Goal: Information Seeking & Learning: Learn about a topic

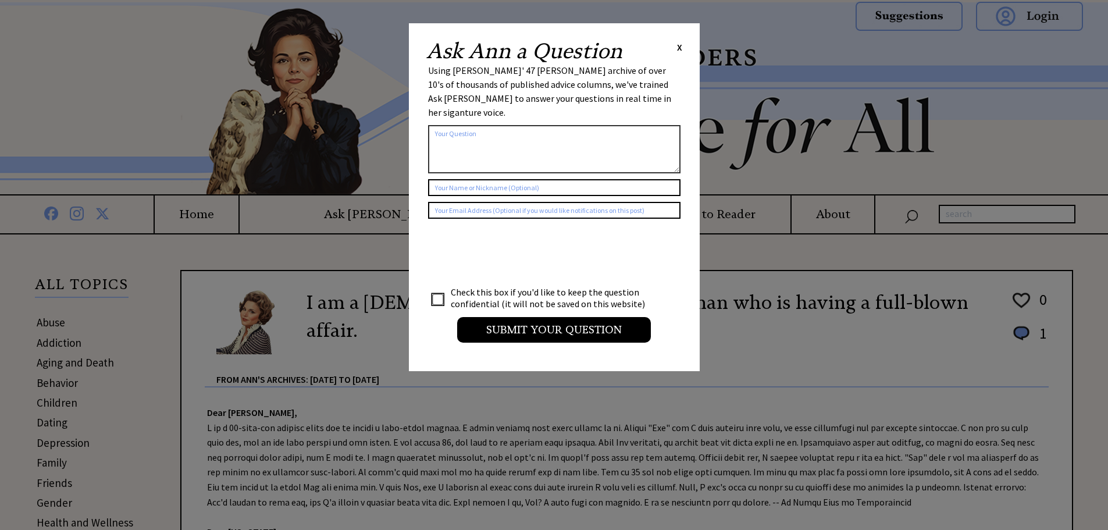
click at [679, 48] on span "X" at bounding box center [679, 47] width 5 height 12
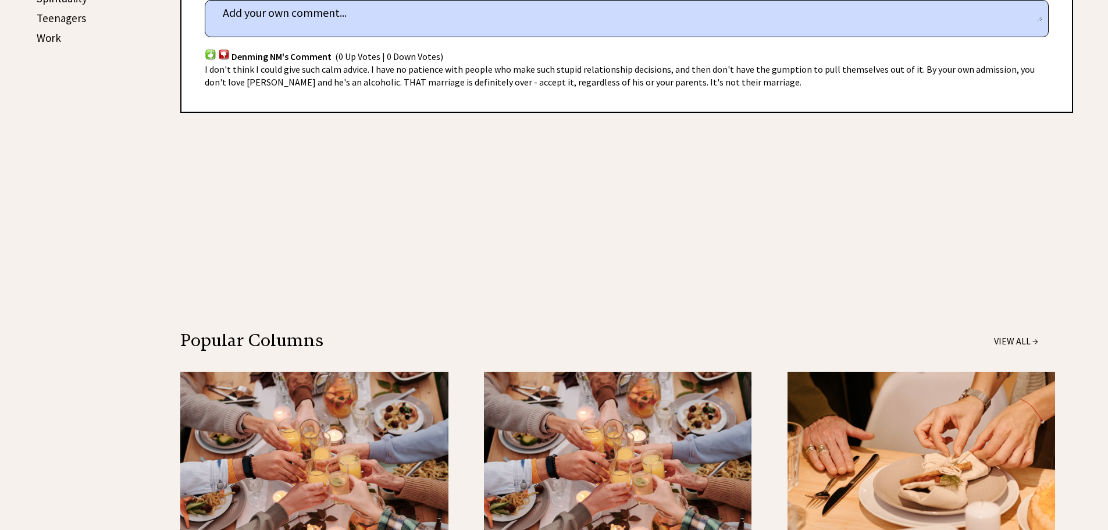
scroll to position [930, 0]
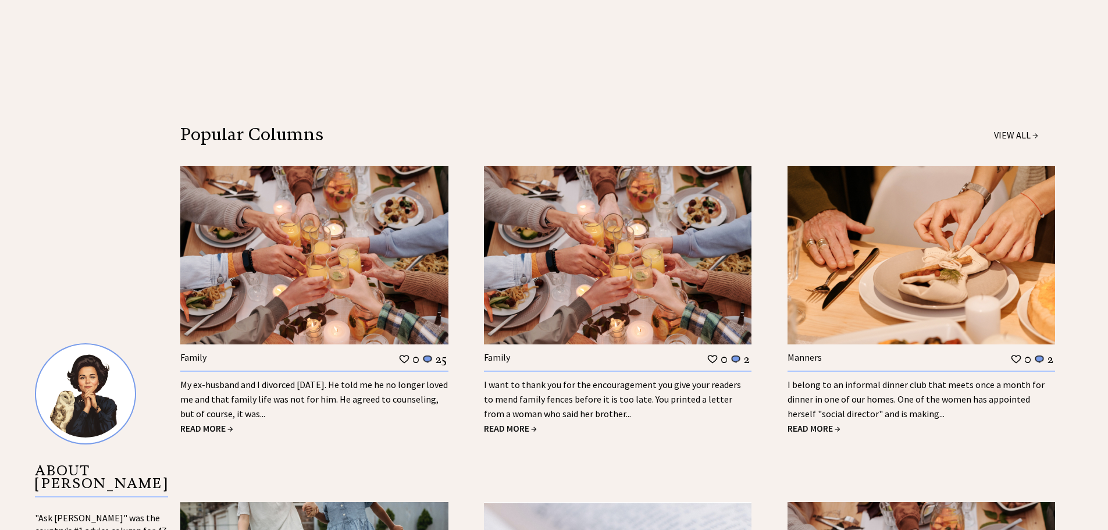
click at [512, 429] on span "READ MORE →" at bounding box center [510, 428] width 53 height 12
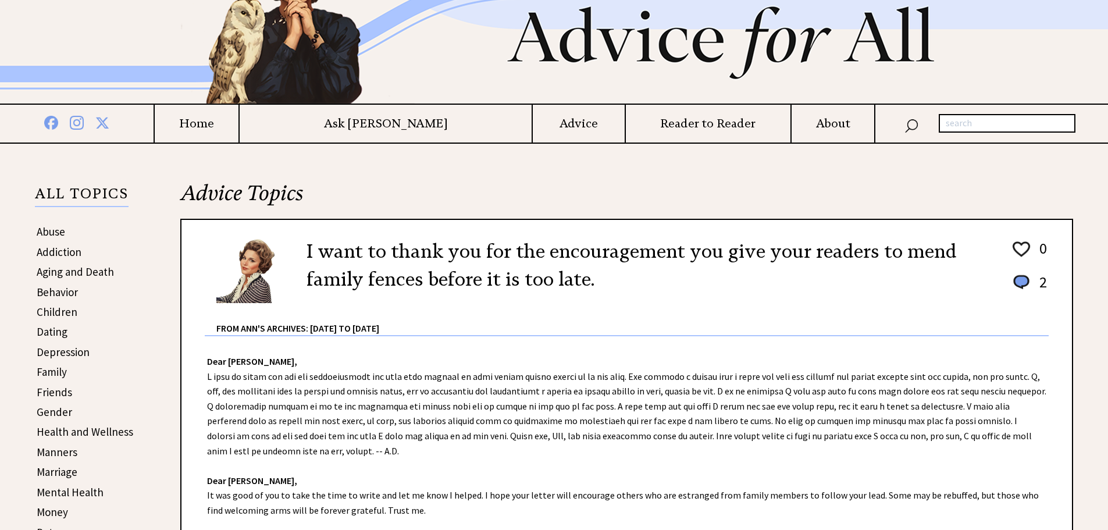
scroll to position [233, 0]
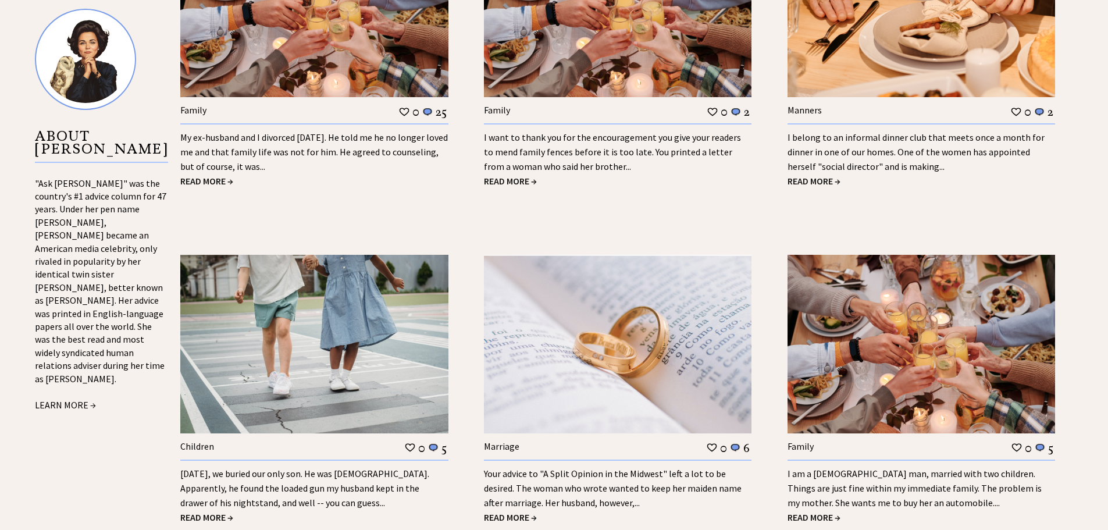
scroll to position [1236, 0]
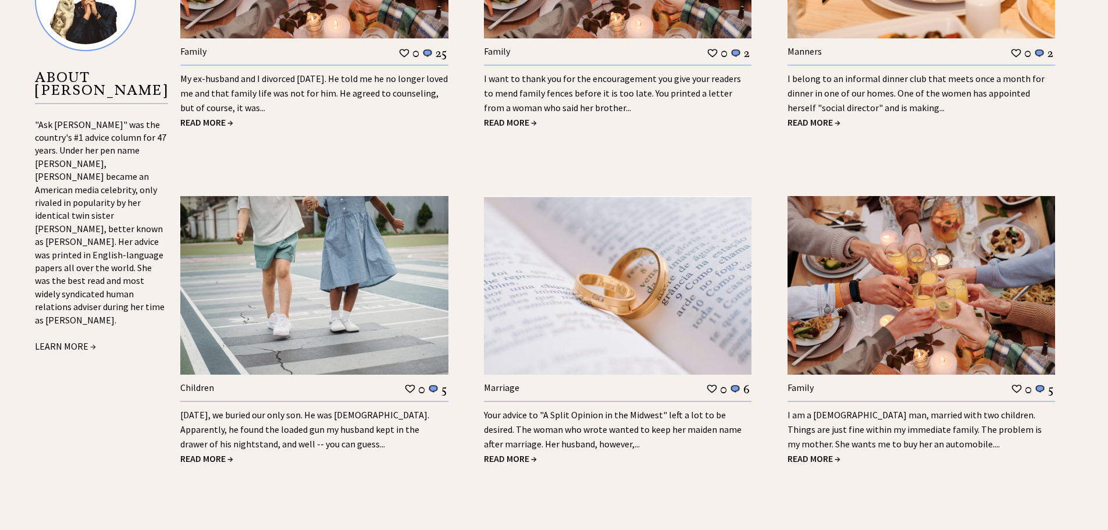
click at [501, 457] on span "READ MORE →" at bounding box center [510, 458] width 53 height 12
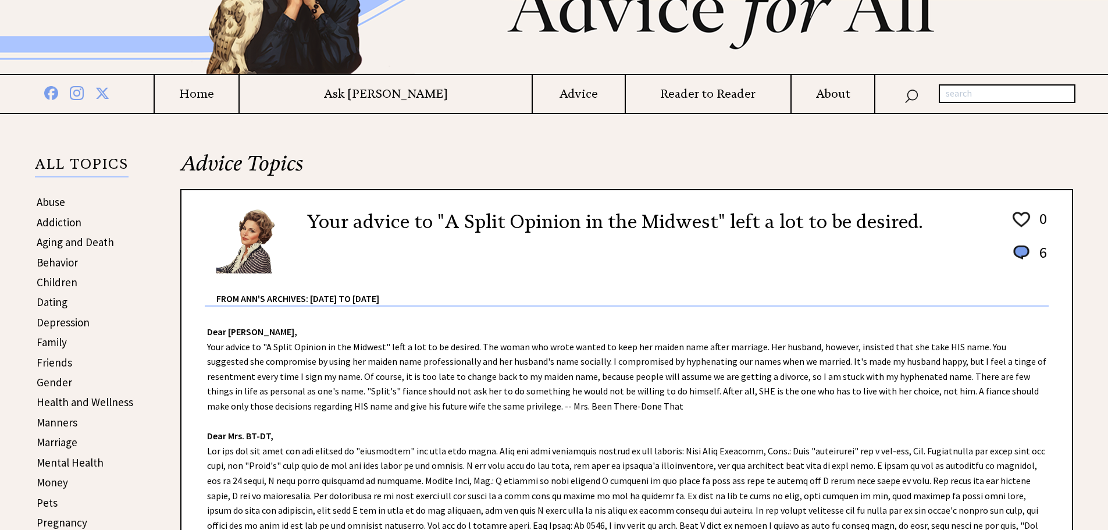
scroll to position [291, 0]
